Goal: Information Seeking & Learning: Learn about a topic

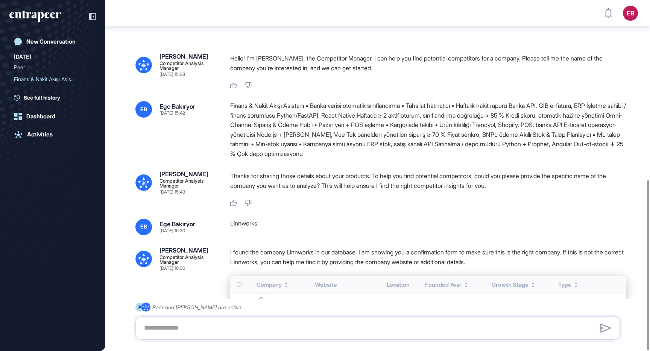
scroll to position [371, 0]
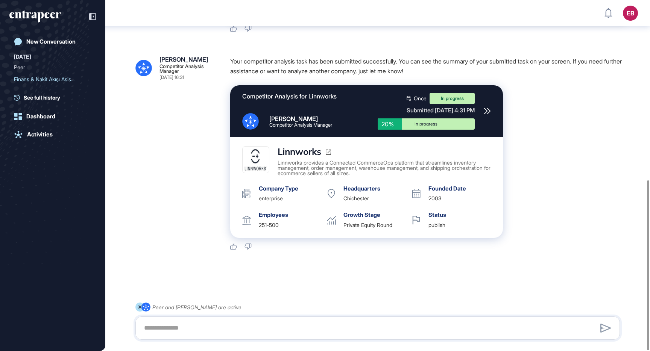
click at [417, 124] on div "In progress" at bounding box center [426, 124] width 86 height 5
click at [486, 110] on icon at bounding box center [486, 110] width 7 height 7
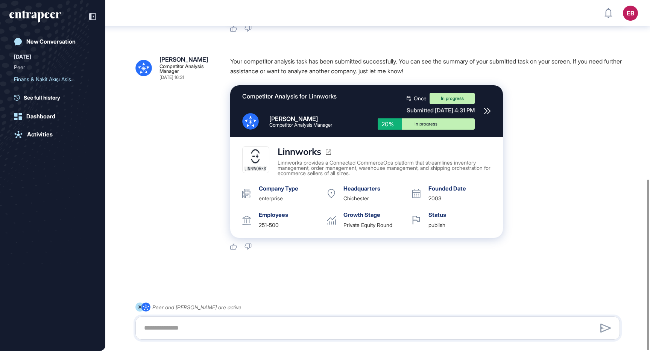
scroll to position [369, 0]
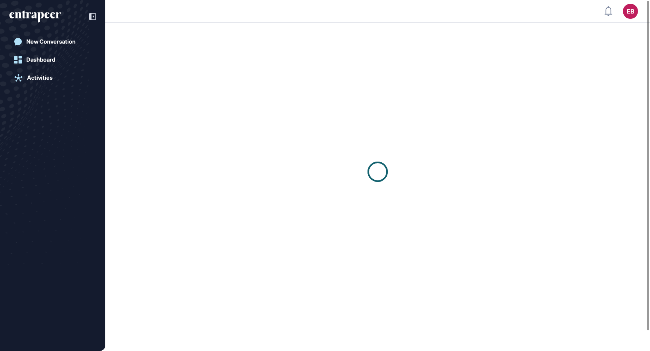
click at [486, 110] on div at bounding box center [377, 172] width 544 height 298
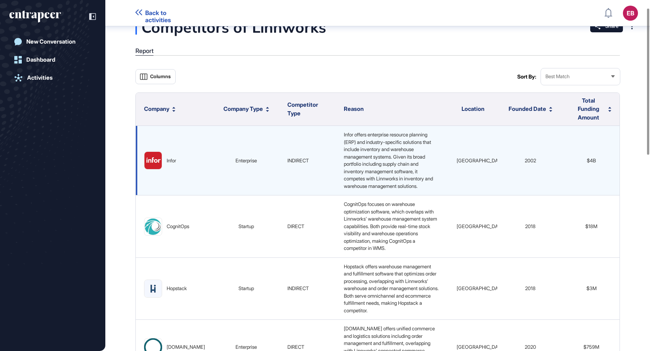
scroll to position [19, 0]
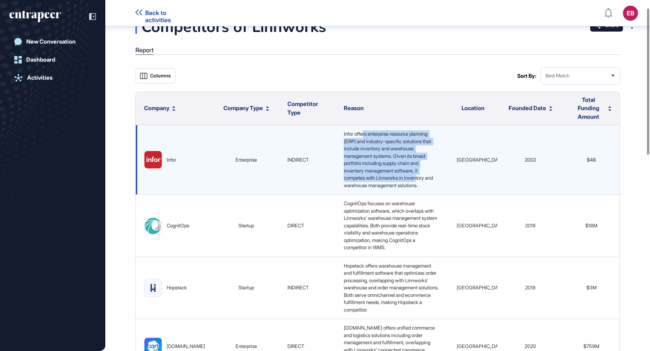
drag, startPoint x: 350, startPoint y: 133, endPoint x: 407, endPoint y: 179, distance: 72.7
click at [407, 178] on span "Infor offers enterprise resource planning (ERP) and industry-specific solutions…" at bounding box center [389, 160] width 90 height 58
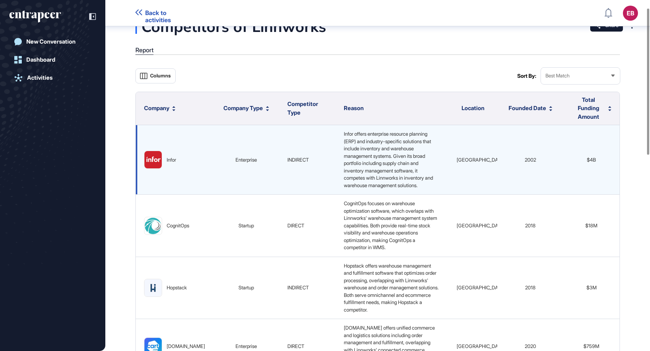
click at [405, 182] on span "Infor offers enterprise resource planning (ERP) and industry-specific solutions…" at bounding box center [389, 160] width 90 height 58
click at [371, 170] on span "Infor offers enterprise resource planning (ERP) and industry-specific solutions…" at bounding box center [389, 160] width 90 height 58
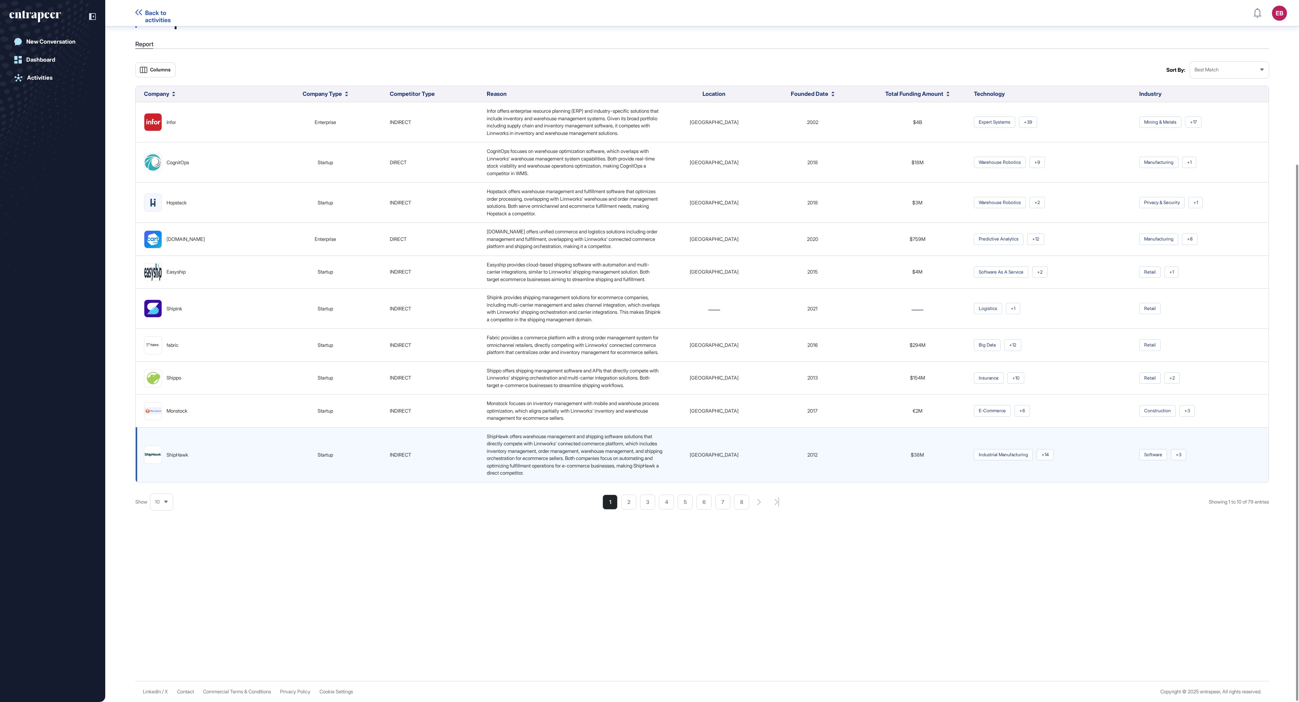
scroll to position [215, 0]
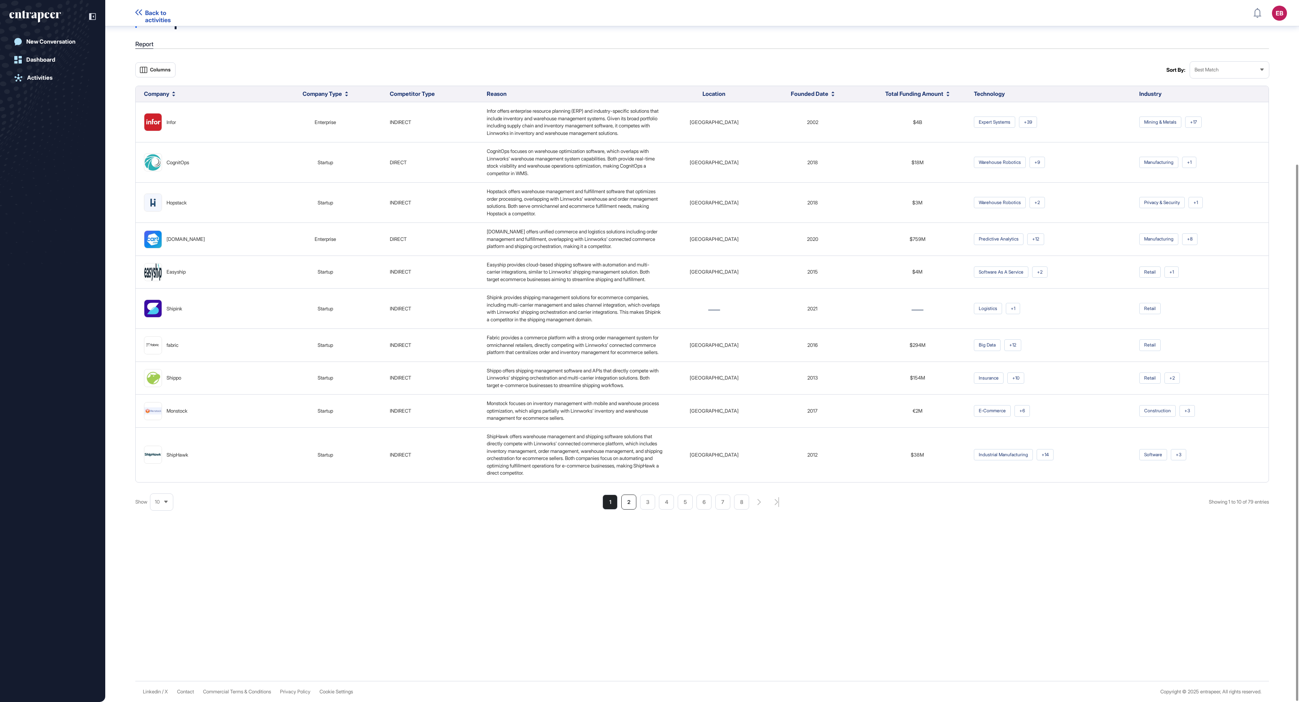
click at [649, 351] on li "2" at bounding box center [703, 502] width 15 height 15
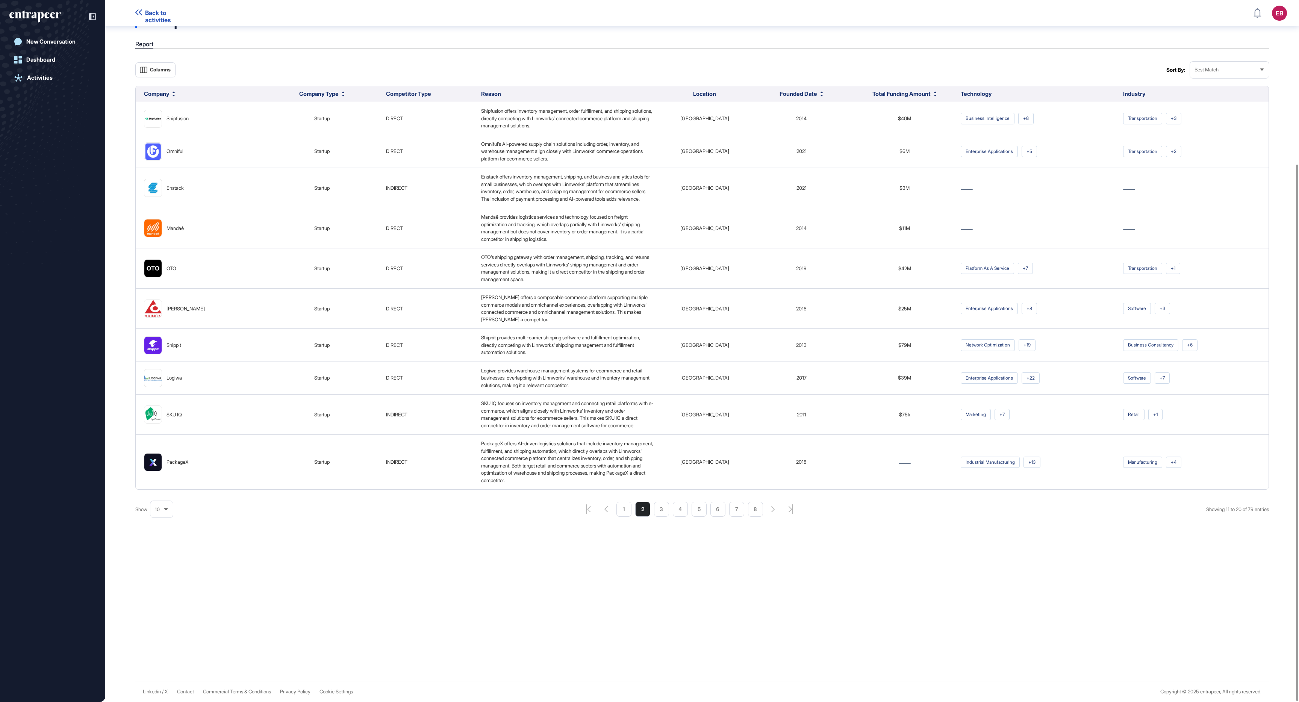
click at [610, 351] on div "Columns Sort By: Best Match Company Company Type Competitor Type Reason Locatio…" at bounding box center [702, 290] width 1134 height 456
click at [649, 351] on li "1" at bounding box center [661, 509] width 15 height 15
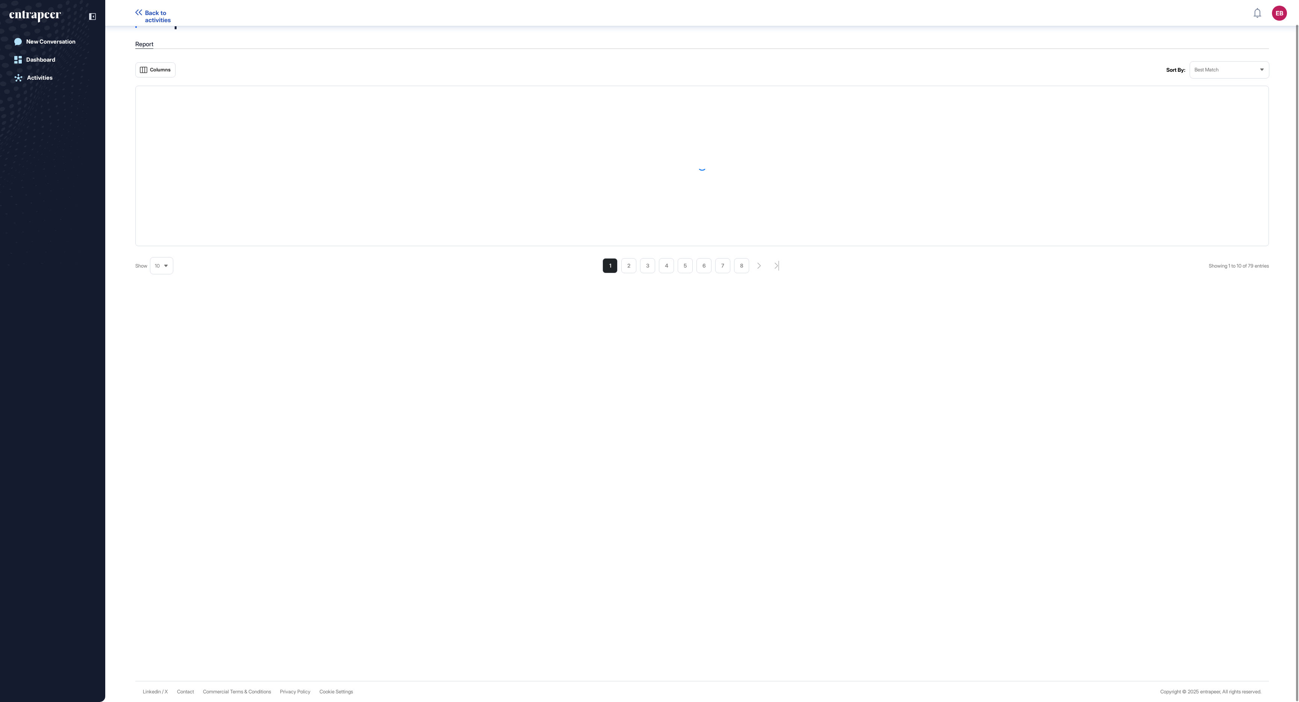
scroll to position [0, 0]
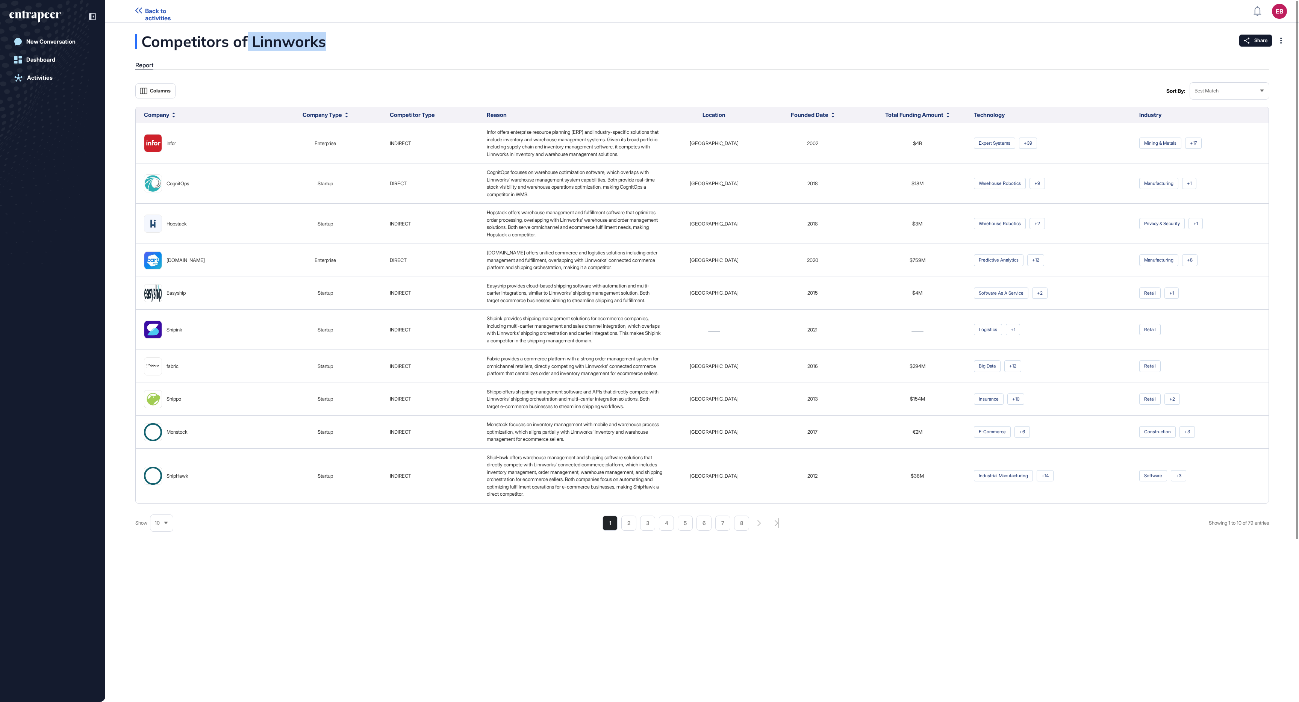
drag, startPoint x: 246, startPoint y: 38, endPoint x: 332, endPoint y: 46, distance: 86.0
click at [332, 46] on div "Competitors of Linnworks" at bounding box center [268, 41] width 266 height 15
drag, startPoint x: 333, startPoint y: 39, endPoint x: 252, endPoint y: 36, distance: 81.2
click at [252, 36] on div "Competitors of Linnworks" at bounding box center [268, 41] width 266 height 15
click at [301, 74] on div "Competitors of Linnworks Report Columns Sort By: Best Match Company Company Typ…" at bounding box center [702, 282] width 1194 height 497
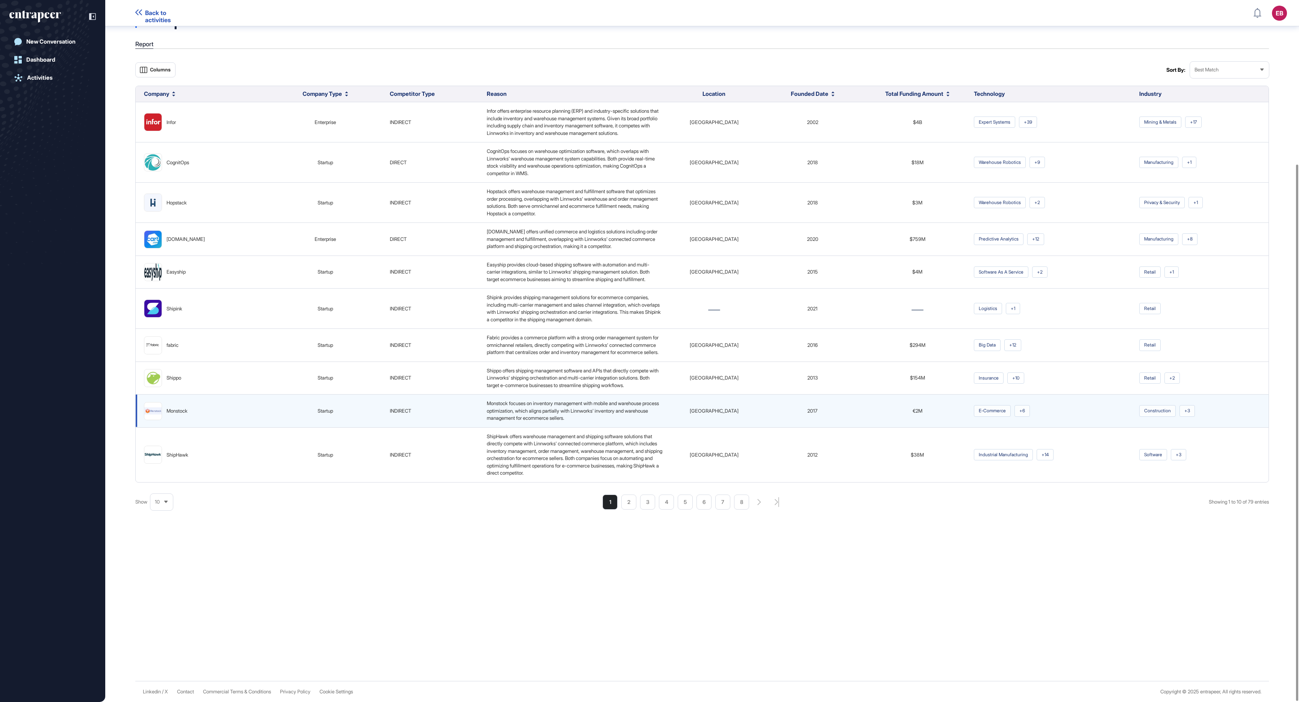
scroll to position [215, 0]
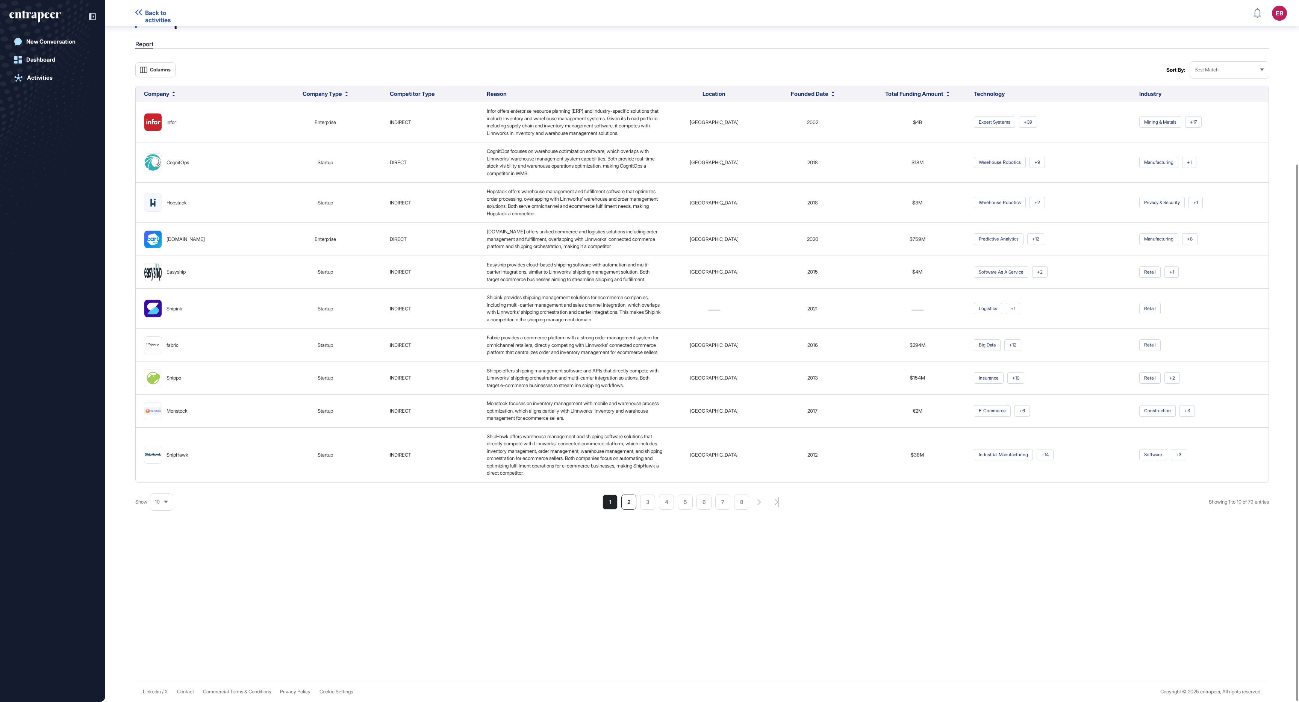
click at [649, 351] on li "2" at bounding box center [703, 502] width 15 height 15
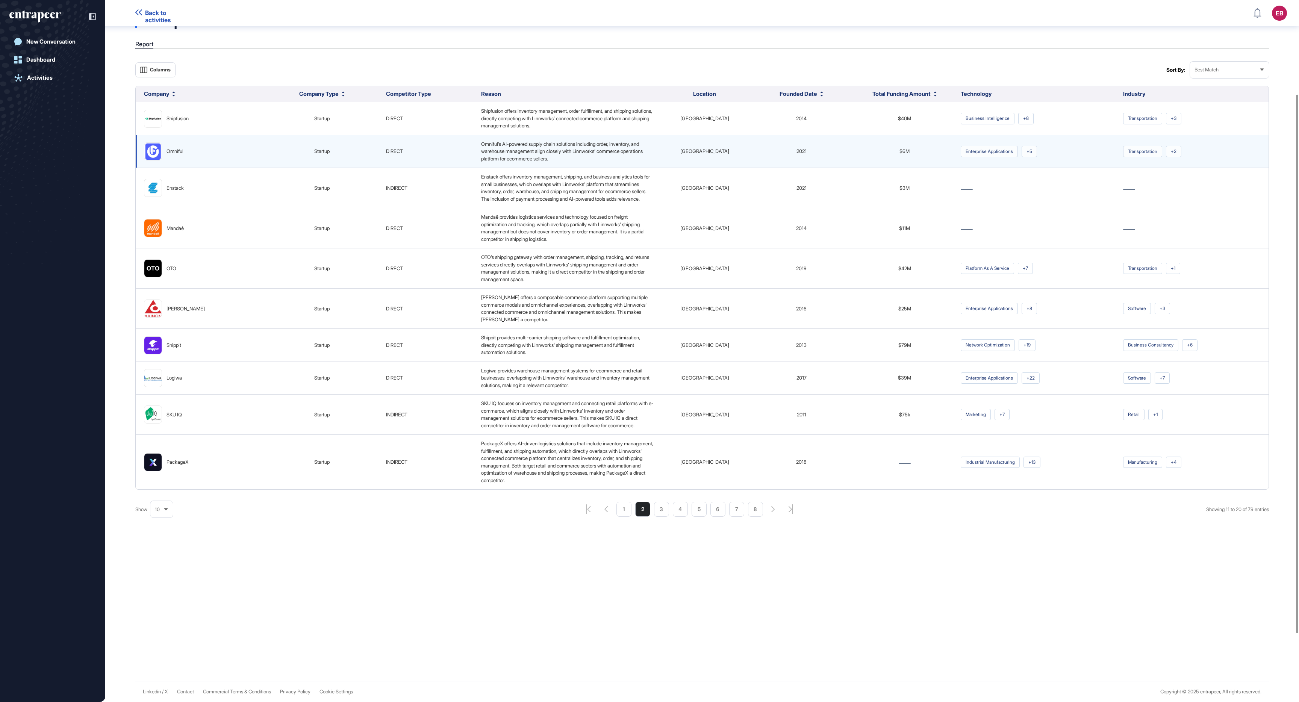
scroll to position [214, 0]
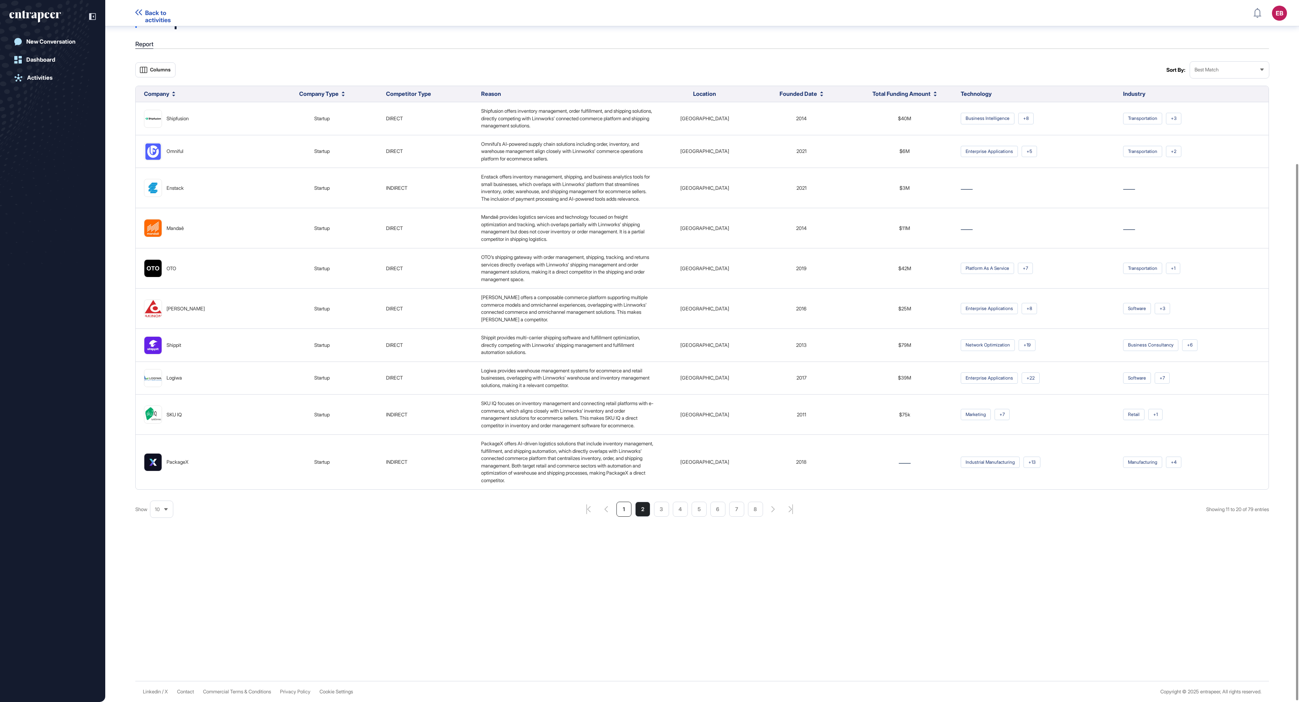
click at [649, 351] on li "1" at bounding box center [661, 509] width 15 height 15
